Goal: Task Accomplishment & Management: Complete application form

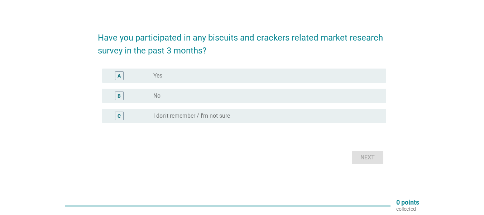
scroll to position [19, 0]
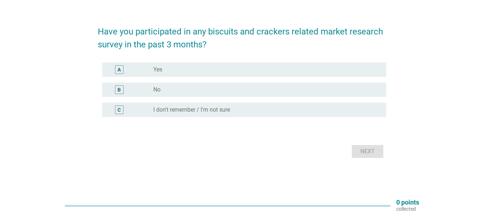
click at [173, 62] on div "A radio_button_unchecked Yes" at bounding box center [242, 70] width 289 height 20
click at [157, 90] on label "No" at bounding box center [156, 89] width 7 height 7
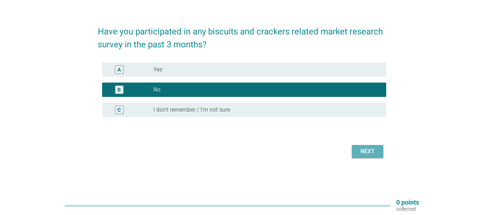
drag, startPoint x: 362, startPoint y: 151, endPoint x: 343, endPoint y: 154, distance: 19.3
click at [362, 151] on div "Next" at bounding box center [368, 151] width 20 height 9
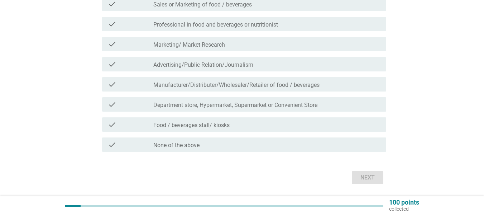
scroll to position [125, 0]
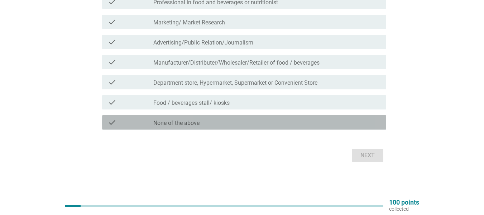
click at [179, 125] on label "None of the above" at bounding box center [176, 122] width 46 height 7
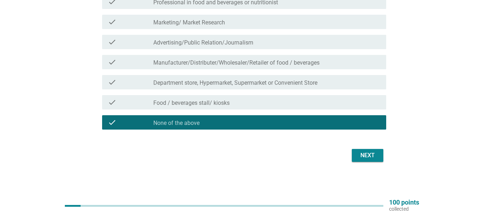
click at [365, 150] on button "Next" at bounding box center [368, 155] width 32 height 13
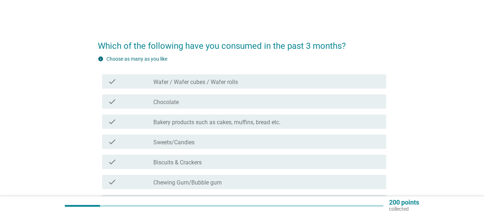
click at [177, 85] on label "Wafer / Wafer cubes / Wafer rolls" at bounding box center [195, 82] width 85 height 7
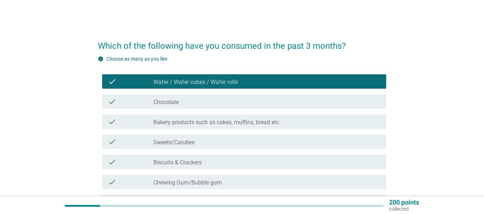
click at [177, 103] on label "Chocolate" at bounding box center [165, 102] width 25 height 7
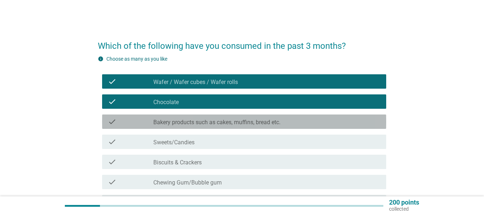
click at [180, 124] on label "Bakery products such as cakes, muffins, bread etc." at bounding box center [216, 122] width 127 height 7
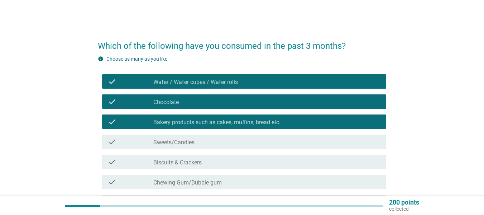
click at [175, 165] on label "Biscuits & Crackers" at bounding box center [177, 162] width 48 height 7
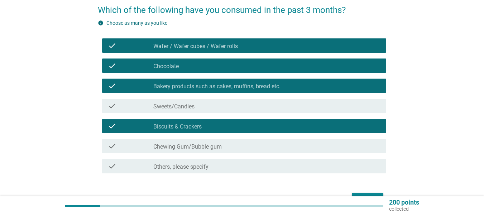
scroll to position [80, 0]
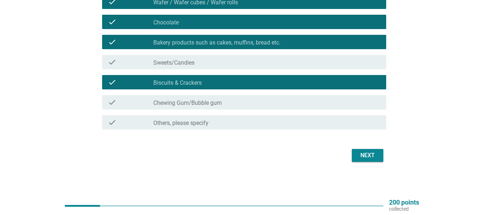
click at [367, 153] on div "Next" at bounding box center [368, 155] width 20 height 9
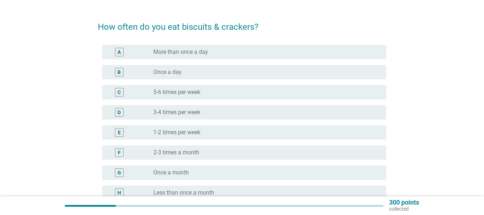
scroll to position [36, 0]
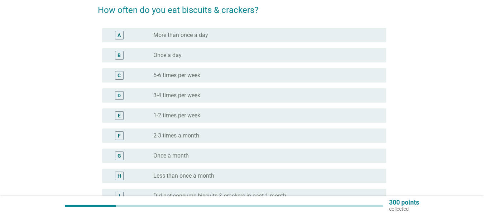
click at [177, 112] on label "1-2 times per week" at bounding box center [176, 115] width 47 height 7
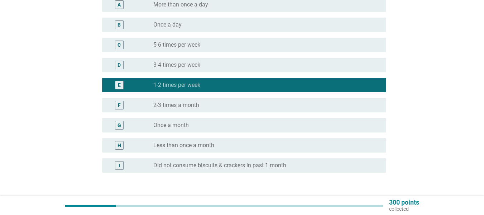
scroll to position [108, 0]
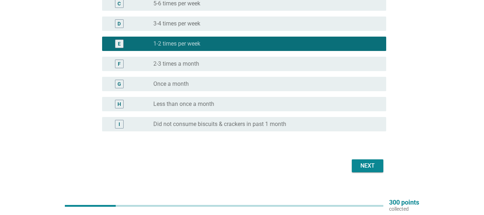
click at [357, 162] on button "Next" at bounding box center [368, 165] width 32 height 13
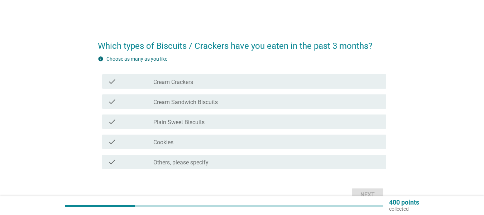
click at [178, 85] on label "Cream Crackers" at bounding box center [173, 82] width 40 height 7
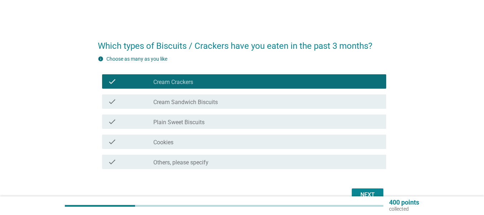
click at [184, 142] on div "check_box_outline_blank Cookies" at bounding box center [266, 141] width 227 height 9
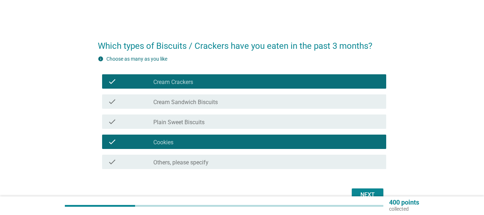
click at [372, 196] on div "Next" at bounding box center [368, 194] width 20 height 9
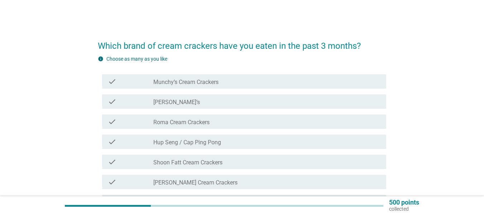
click at [170, 87] on div "check check_box_outline_blank Munchy’s Cream Crackers" at bounding box center [244, 81] width 284 height 14
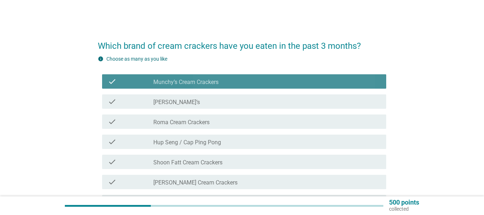
click at [171, 107] on div "check check_box_outline_blank [PERSON_NAME]’s" at bounding box center [244, 101] width 284 height 14
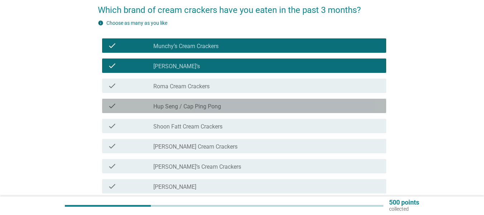
click at [186, 109] on label "Hup Seng / Cap Ping Pong" at bounding box center [187, 106] width 68 height 7
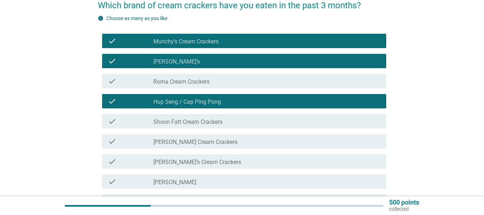
scroll to position [140, 0]
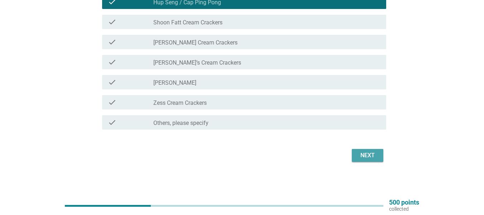
click at [366, 156] on div "Next" at bounding box center [368, 155] width 20 height 9
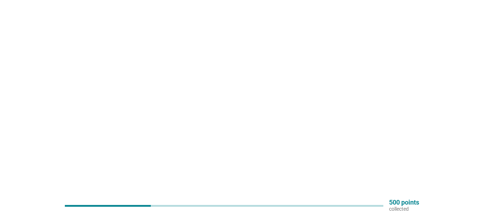
scroll to position [0, 0]
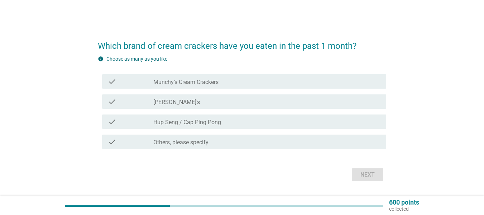
drag, startPoint x: 171, startPoint y: 122, endPoint x: 170, endPoint y: 112, distance: 10.1
click at [171, 120] on label "Hup Seng / Cap Ping Pong" at bounding box center [187, 122] width 68 height 7
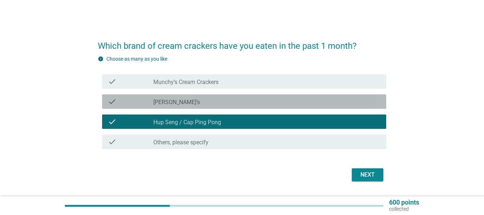
click at [167, 99] on label "[PERSON_NAME]’s" at bounding box center [176, 102] width 47 height 7
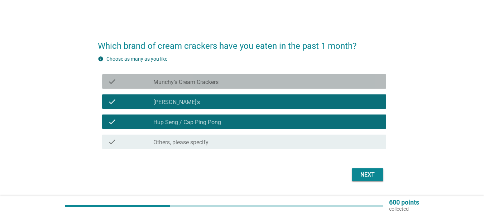
click at [172, 82] on label "Munchy’s Cream Crackers" at bounding box center [185, 82] width 65 height 7
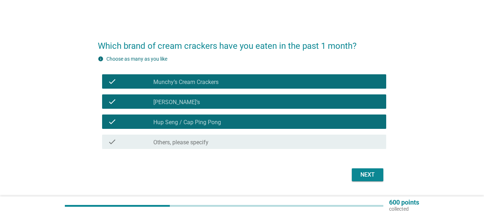
click at [362, 172] on div "Next" at bounding box center [368, 174] width 20 height 9
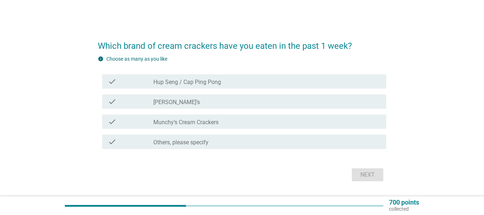
click at [169, 80] on label "Hup Seng / Cap Ping Pong" at bounding box center [187, 82] width 68 height 7
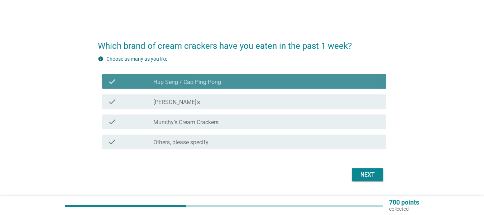
click at [171, 106] on div "check check_box [PERSON_NAME]’s" at bounding box center [244, 101] width 284 height 14
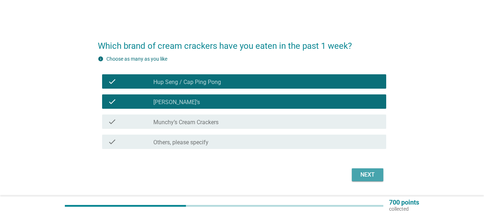
click at [355, 173] on button "Next" at bounding box center [368, 174] width 32 height 13
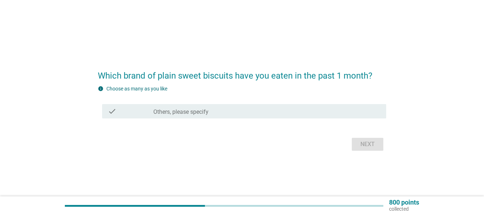
click at [217, 112] on div "check_box Others, please specify" at bounding box center [266, 111] width 227 height 9
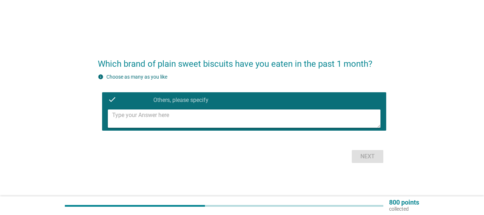
click at [162, 103] on label "Others, please specify" at bounding box center [180, 99] width 55 height 7
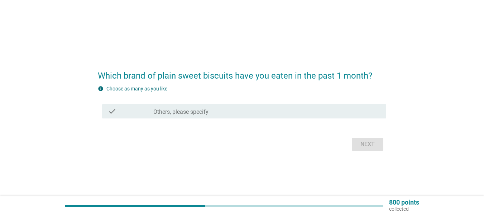
click at [144, 111] on div "check" at bounding box center [131, 111] width 46 height 9
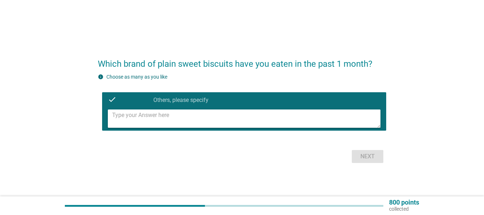
click at [364, 154] on div "Next" at bounding box center [242, 156] width 289 height 17
click at [278, 127] on textarea at bounding box center [246, 118] width 269 height 18
type textarea "J"
type textarea "DANONE"
click at [372, 162] on button "Next" at bounding box center [368, 156] width 32 height 13
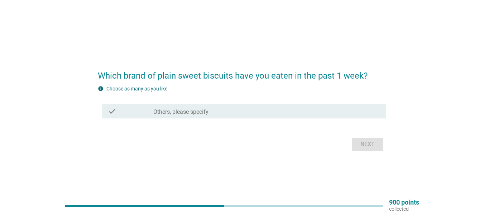
click at [182, 110] on label "Others, please specify" at bounding box center [180, 111] width 55 height 7
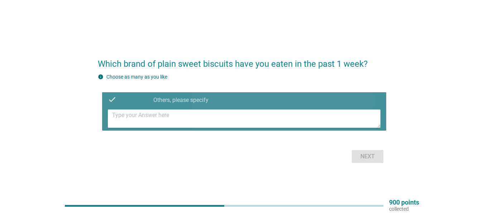
click at [176, 109] on textarea at bounding box center [246, 118] width 269 height 18
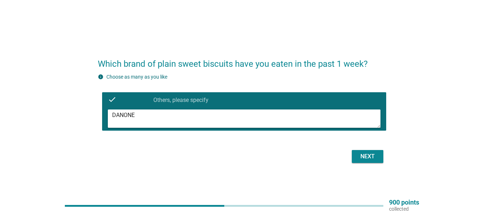
type textarea "DANONE"
click at [366, 160] on div "Next" at bounding box center [368, 156] width 20 height 9
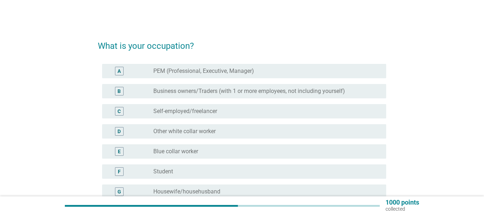
click at [168, 73] on label "PEM (Professional, Executive, Manager)" at bounding box center [203, 70] width 101 height 7
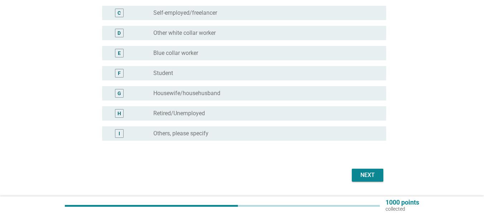
scroll to position [118, 0]
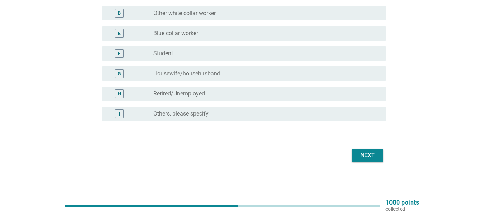
click at [368, 155] on div "Next" at bounding box center [368, 155] width 20 height 9
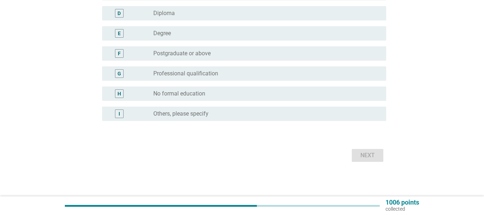
scroll to position [0, 0]
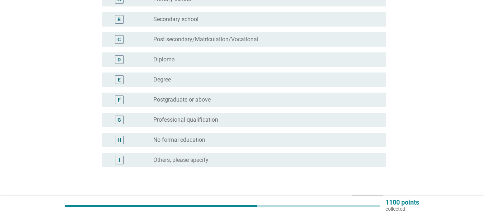
click at [167, 85] on div "E radio_button_unchecked Degree" at bounding box center [244, 79] width 284 height 14
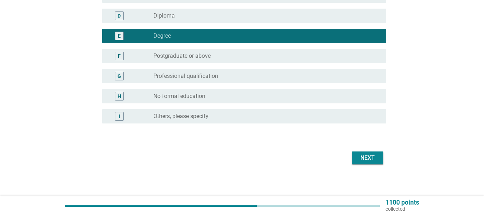
scroll to position [118, 0]
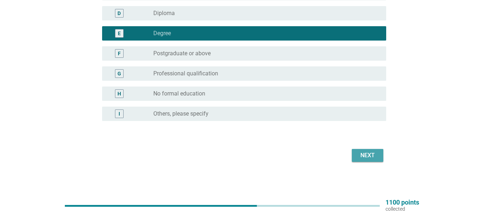
click at [358, 149] on button "Next" at bounding box center [368, 155] width 32 height 13
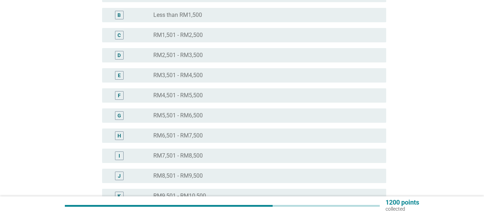
scroll to position [143, 0]
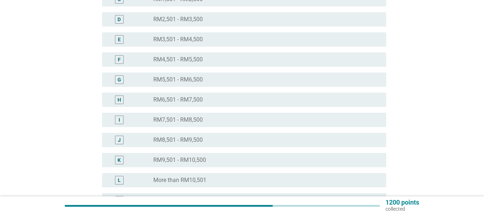
click at [185, 161] on label "RM9,501 - RM10,500" at bounding box center [179, 159] width 53 height 7
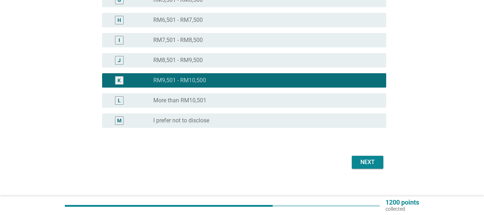
scroll to position [230, 0]
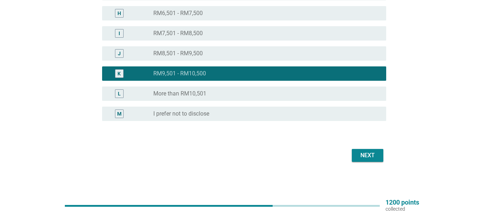
click at [368, 159] on div "Next" at bounding box center [368, 155] width 20 height 9
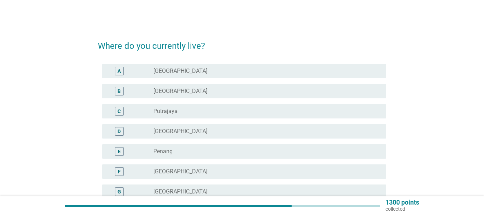
click at [179, 73] on label "[GEOGRAPHIC_DATA]" at bounding box center [180, 70] width 54 height 7
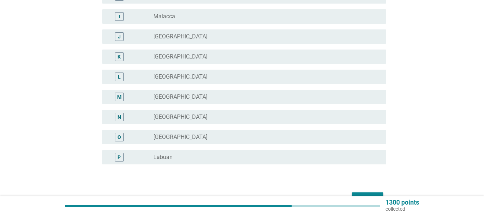
scroll to position [258, 0]
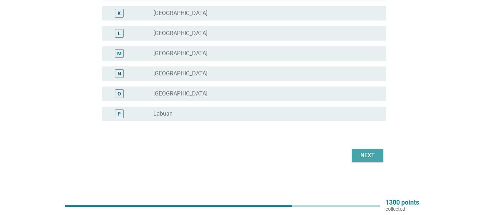
click at [369, 152] on div "Next" at bounding box center [368, 155] width 20 height 9
